Goal: Find specific fact: Find specific fact

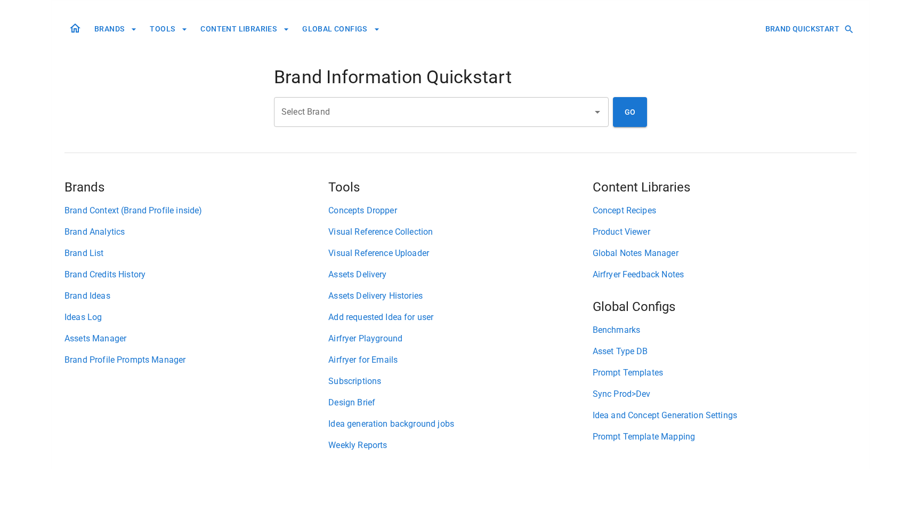
click at [429, 110] on input "Select Brand" at bounding box center [433, 112] width 309 height 20
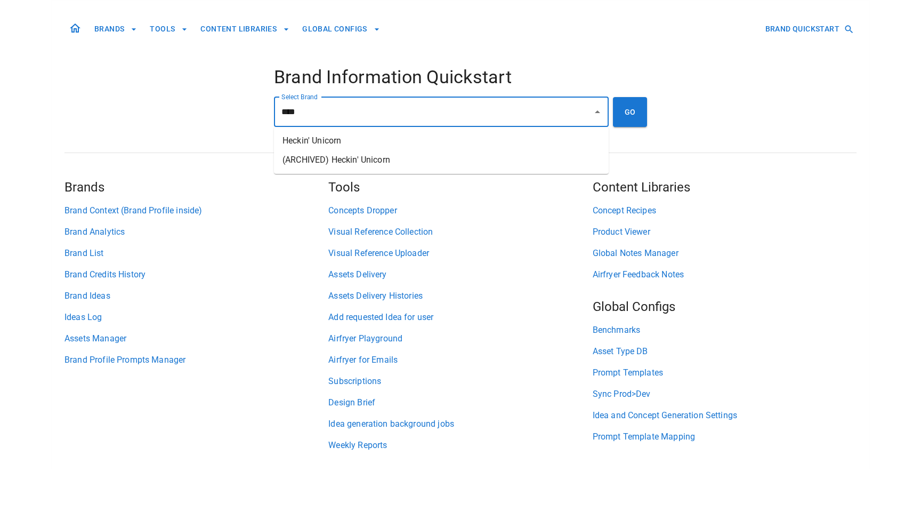
click at [405, 134] on li "Heckin' Unicorn" at bounding box center [441, 140] width 335 height 19
type input "**********"
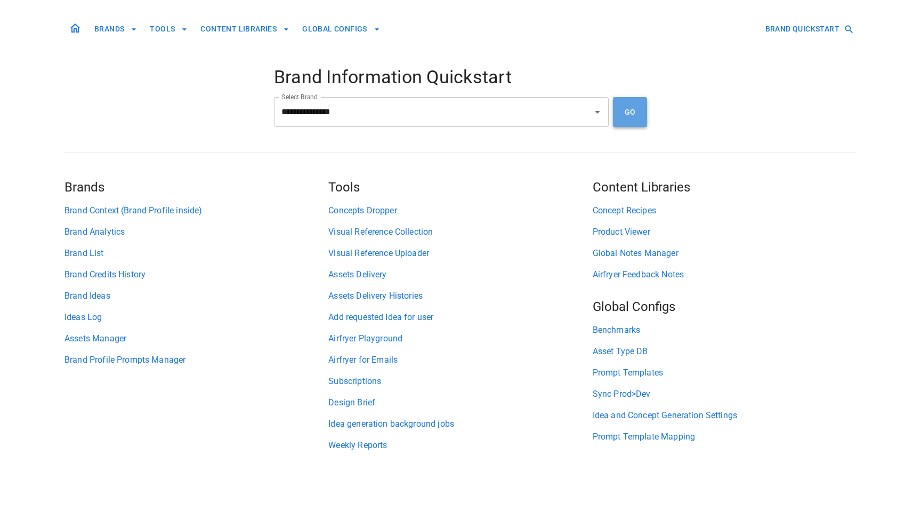
click at [633, 108] on button "GO" at bounding box center [630, 112] width 34 height 30
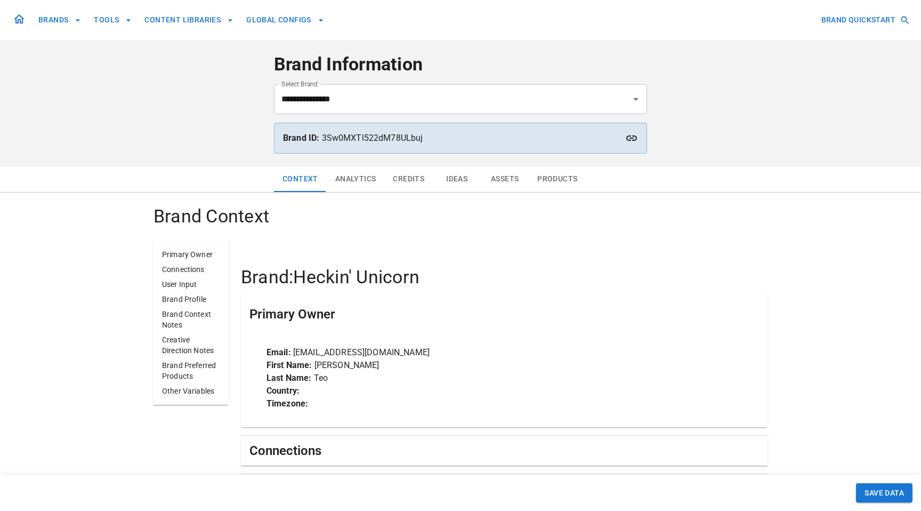
click at [406, 136] on p "Brand ID: 3Sw0MXTl522dM78ULbuj" at bounding box center [460, 138] width 355 height 13
copy p "3Sw0MXTl522dM78ULbuj"
click at [492, 103] on input "**********" at bounding box center [446, 99] width 334 height 20
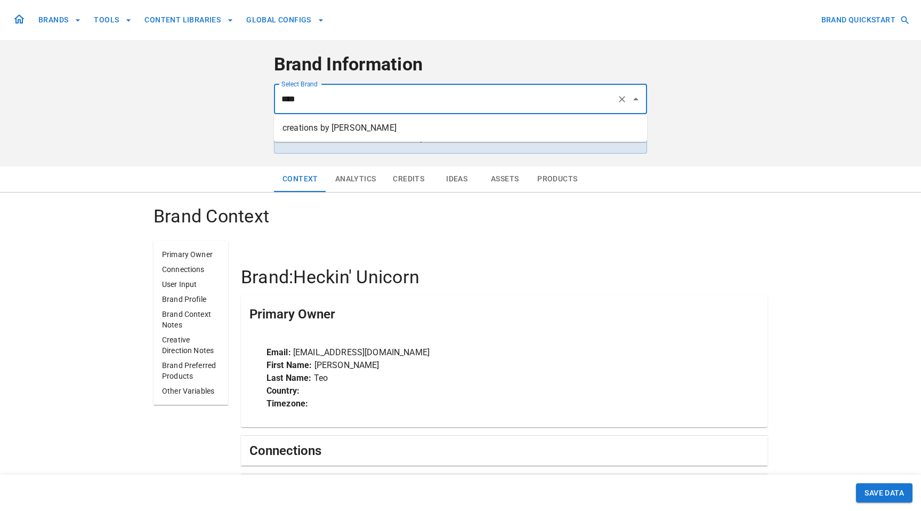
click at [482, 133] on li "creations by [PERSON_NAME]" at bounding box center [460, 127] width 373 height 19
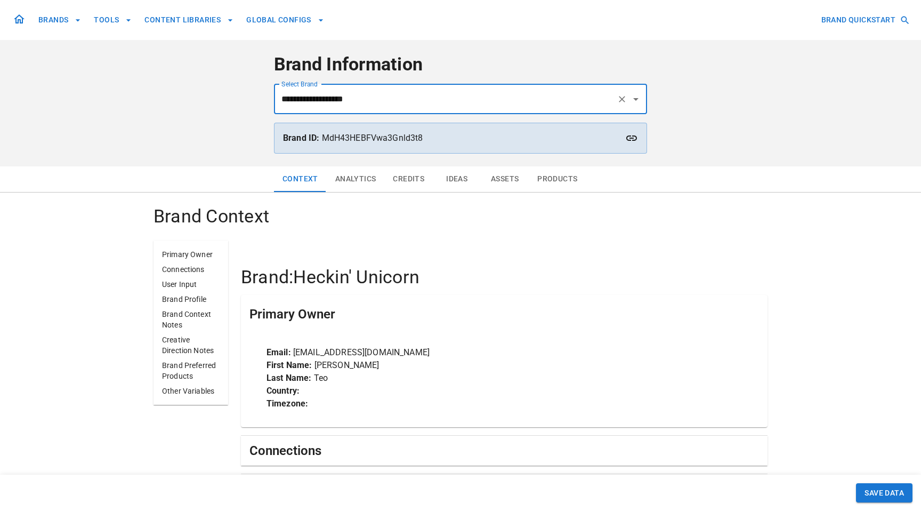
type input "**********"
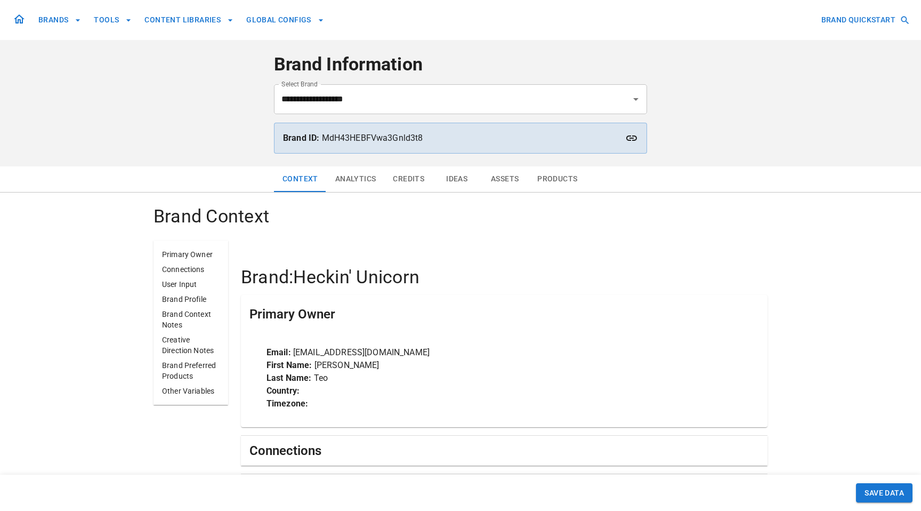
click at [448, 56] on h4 "Brand Information" at bounding box center [460, 64] width 373 height 22
click at [413, 142] on p "Brand ID: MdH43HEBFVwa3Gnld3t8" at bounding box center [460, 138] width 355 height 13
copy p "MdH43HEBFVwa3Gnld3t8"
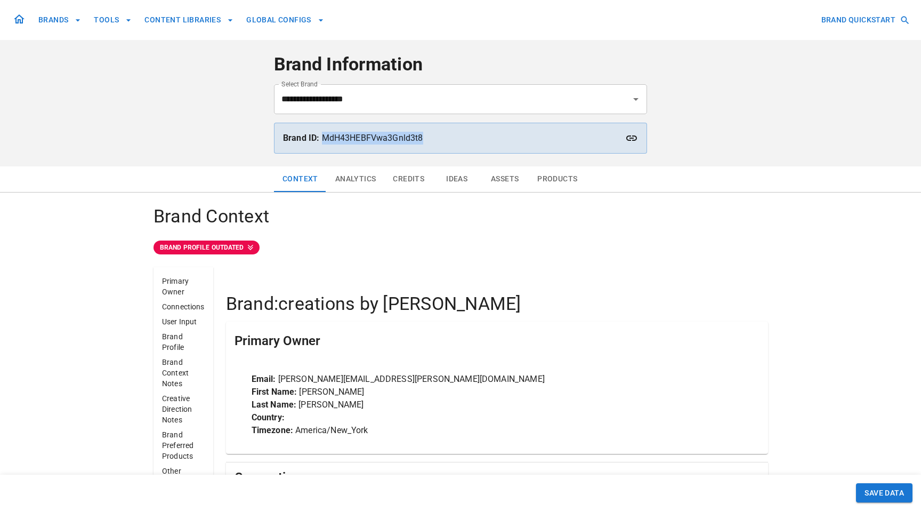
click at [629, 141] on icon at bounding box center [631, 138] width 13 height 13
click at [372, 129] on div "Brand ID: MdH43HEBFVwa3Gnld3t8" at bounding box center [460, 138] width 373 height 31
click at [372, 136] on p "Brand ID: MdH43HEBFVwa3Gnld3t8" at bounding box center [460, 138] width 355 height 13
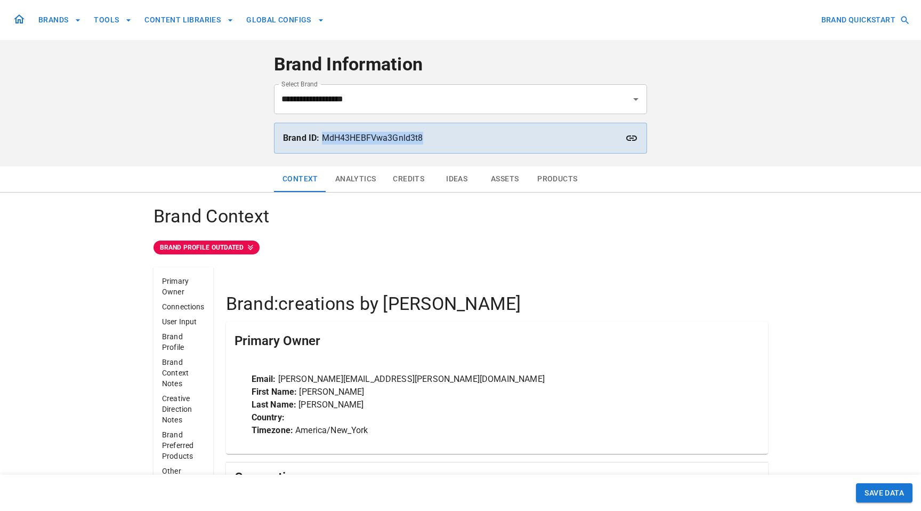
copy p "MdH43HEBFVwa3Gnld3t8"
click at [635, 130] on div "Brand ID: MdH43HEBFVwa3Gnld3t8" at bounding box center [460, 138] width 373 height 31
click at [632, 137] on icon at bounding box center [631, 138] width 13 height 13
click at [354, 134] on p "Brand ID: MdH43HEBFVwa3Gnld3t8" at bounding box center [460, 138] width 355 height 13
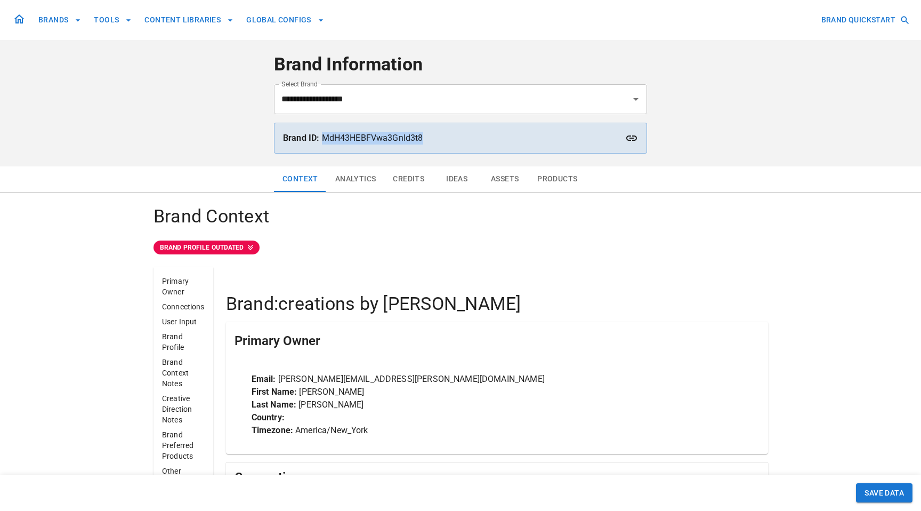
copy p "MdH43HEBFVwa3Gnld3t8"
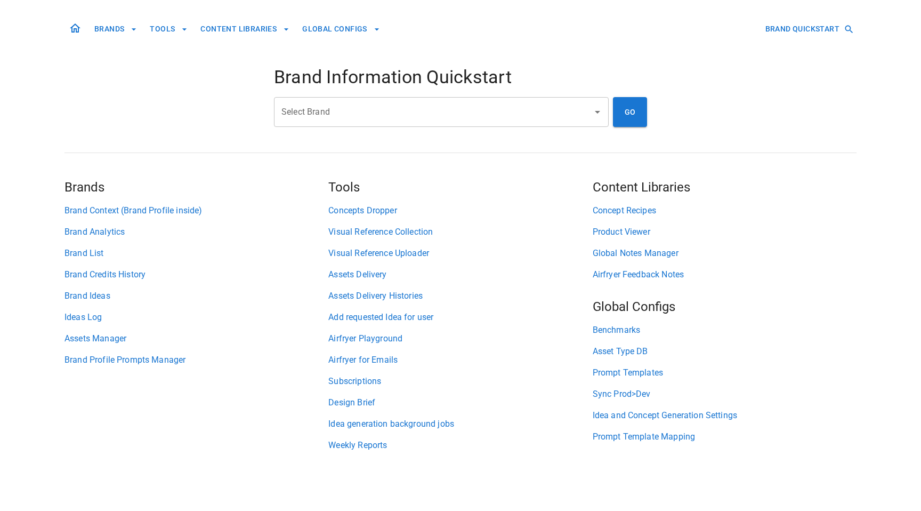
click at [394, 118] on input "Select Brand" at bounding box center [433, 112] width 309 height 20
